Goal: Information Seeking & Learning: Check status

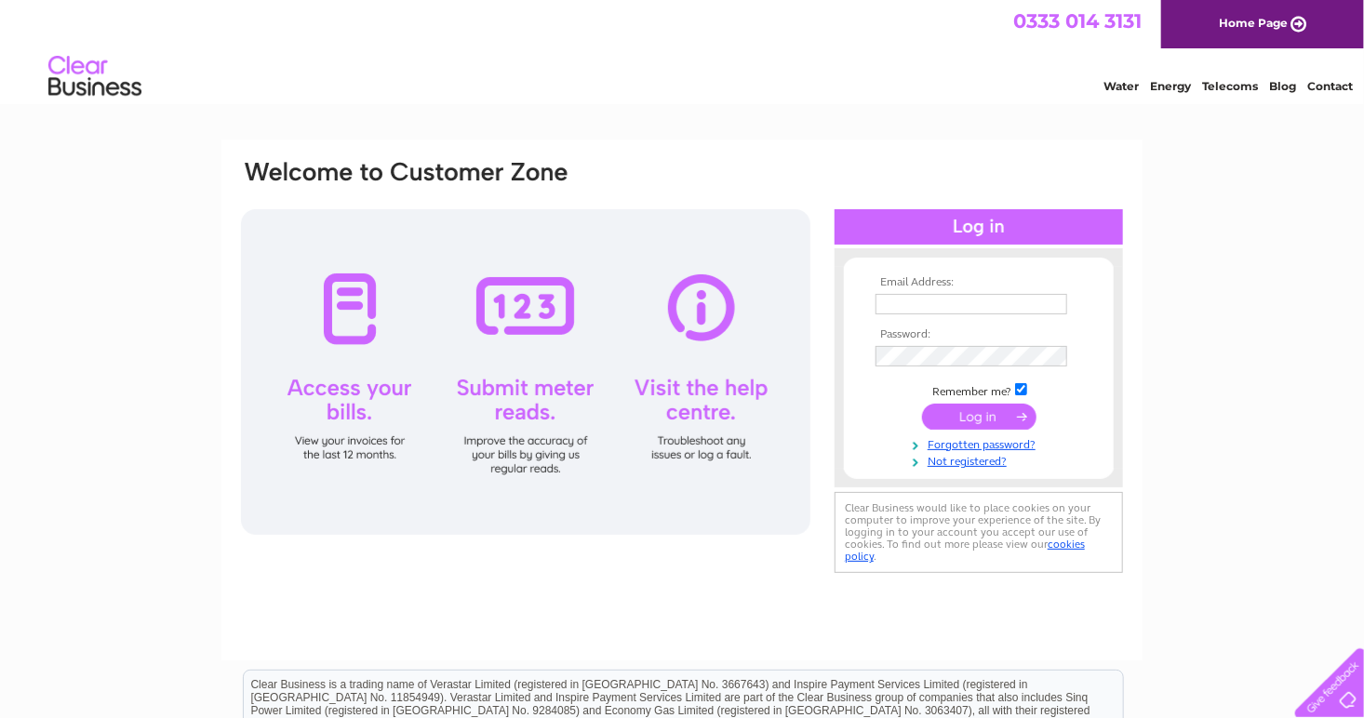
type input "jandrdesignandprint@gmail.com"
click at [950, 421] on input "submit" at bounding box center [979, 417] width 114 height 26
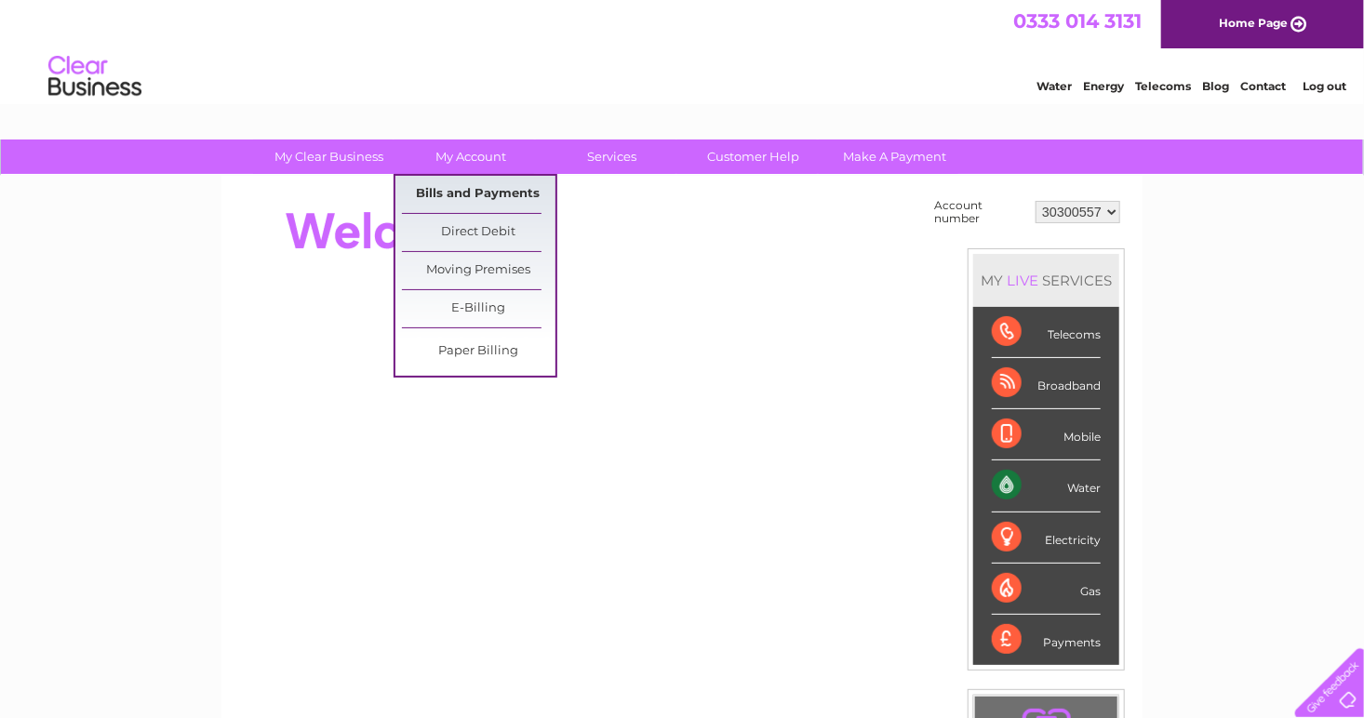
click at [459, 194] on link "Bills and Payments" at bounding box center [479, 194] width 154 height 37
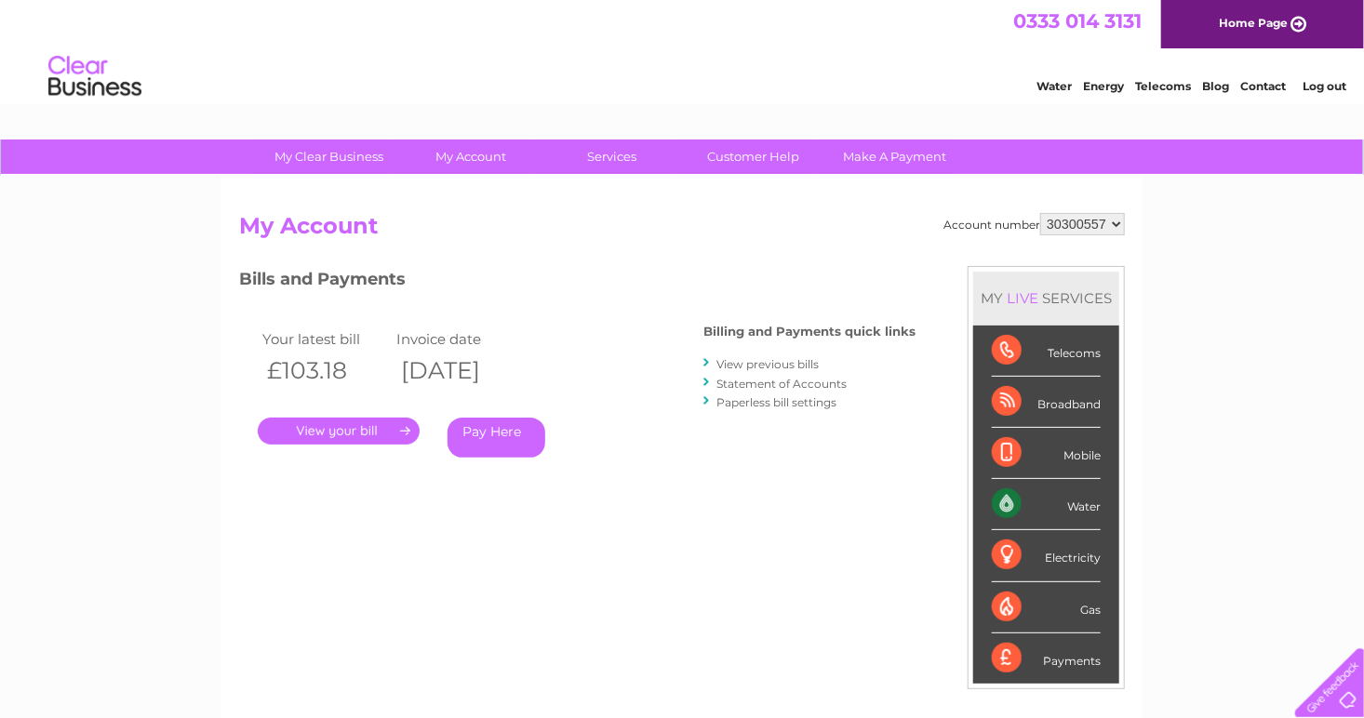
click at [380, 428] on link "." at bounding box center [339, 431] width 162 height 27
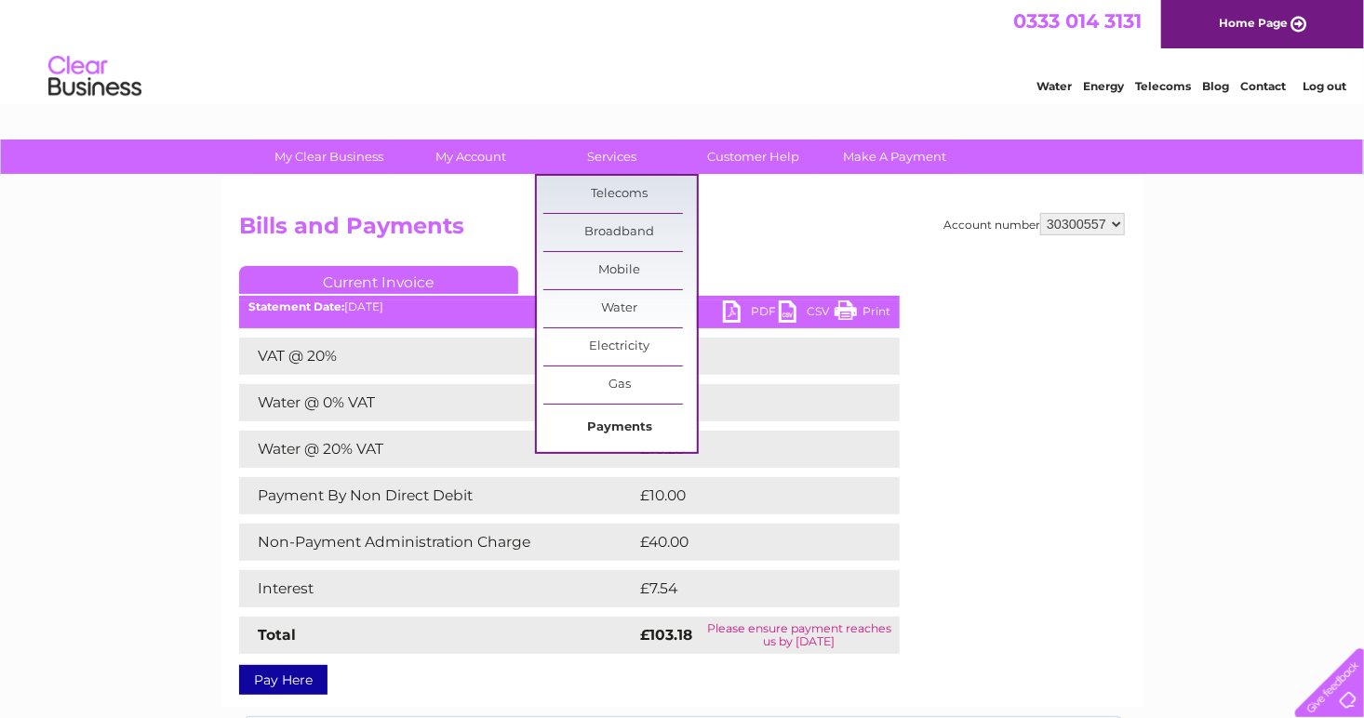
click at [621, 423] on link "Payments" at bounding box center [620, 427] width 154 height 37
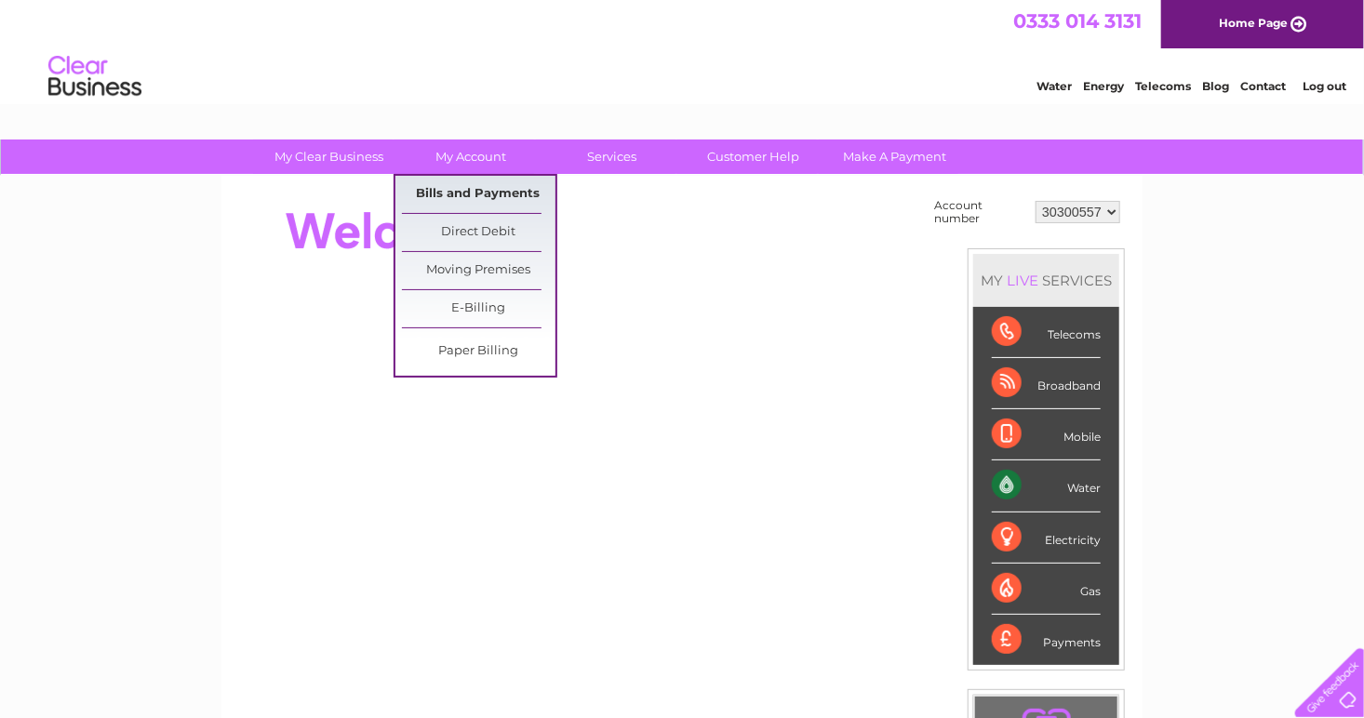
click at [444, 194] on link "Bills and Payments" at bounding box center [479, 194] width 154 height 37
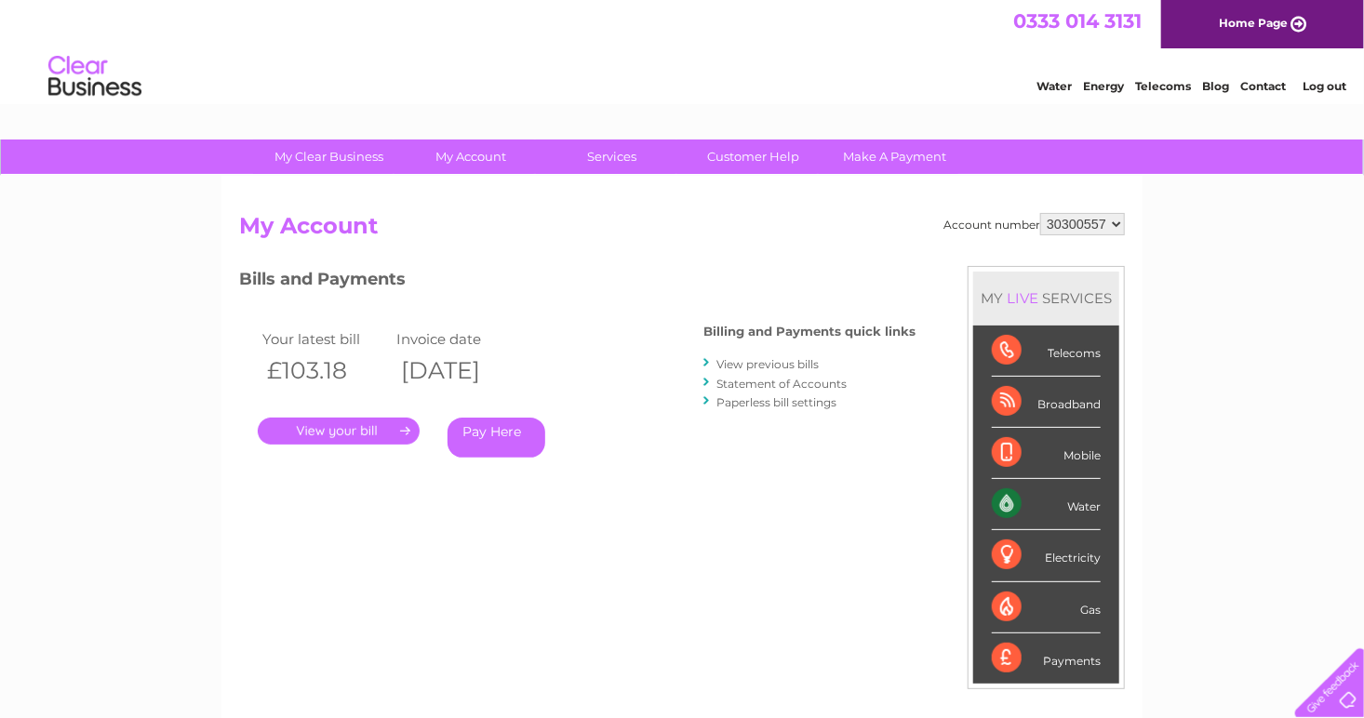
click at [456, 192] on div "Account number 30300557 My Account MY LIVE SERVICES Telecoms Broadband Mobile W…" at bounding box center [681, 484] width 921 height 616
click at [349, 432] on link "." at bounding box center [339, 431] width 162 height 27
